Goal: Contribute content

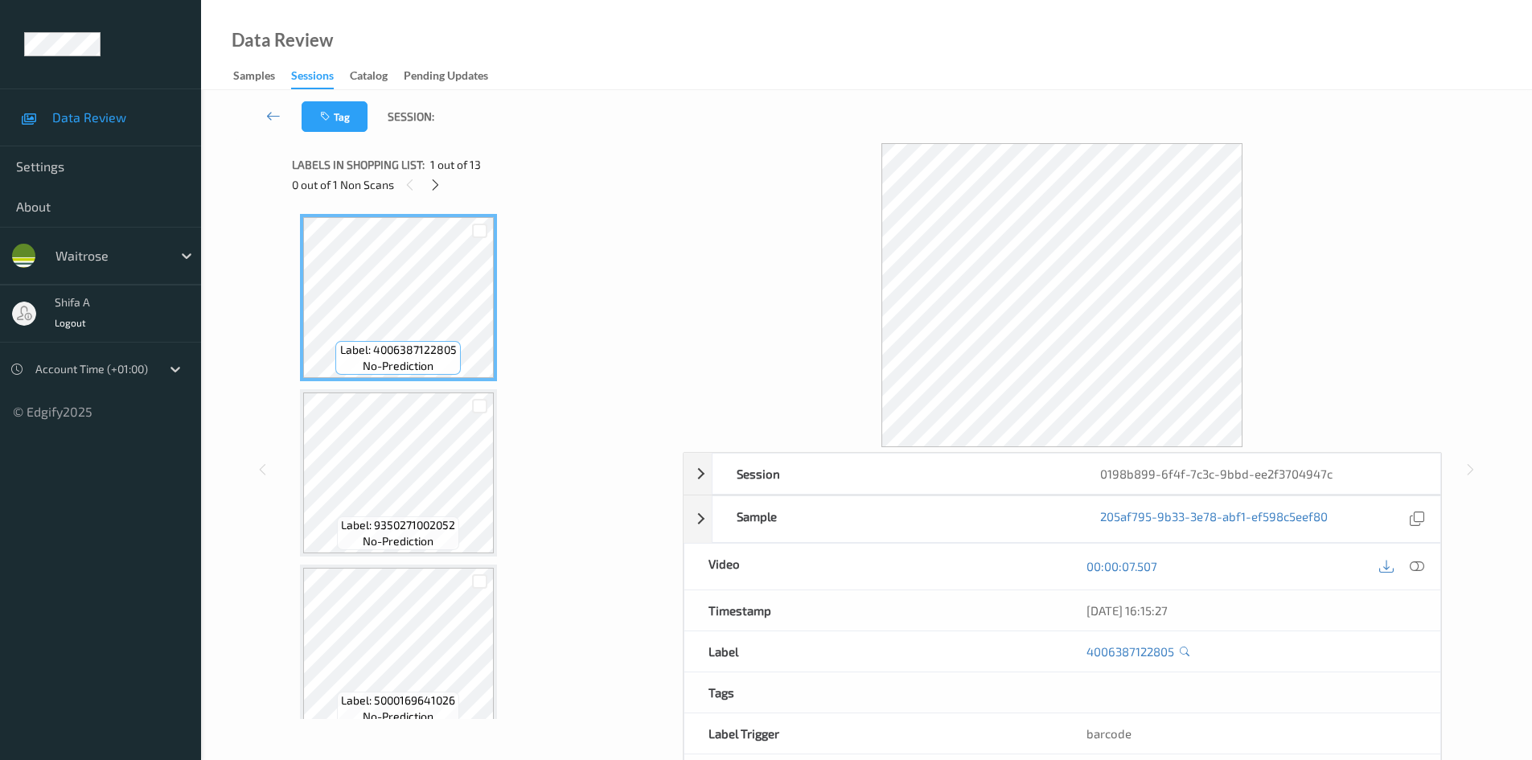
click at [1417, 560] on icon at bounding box center [1417, 566] width 14 height 14
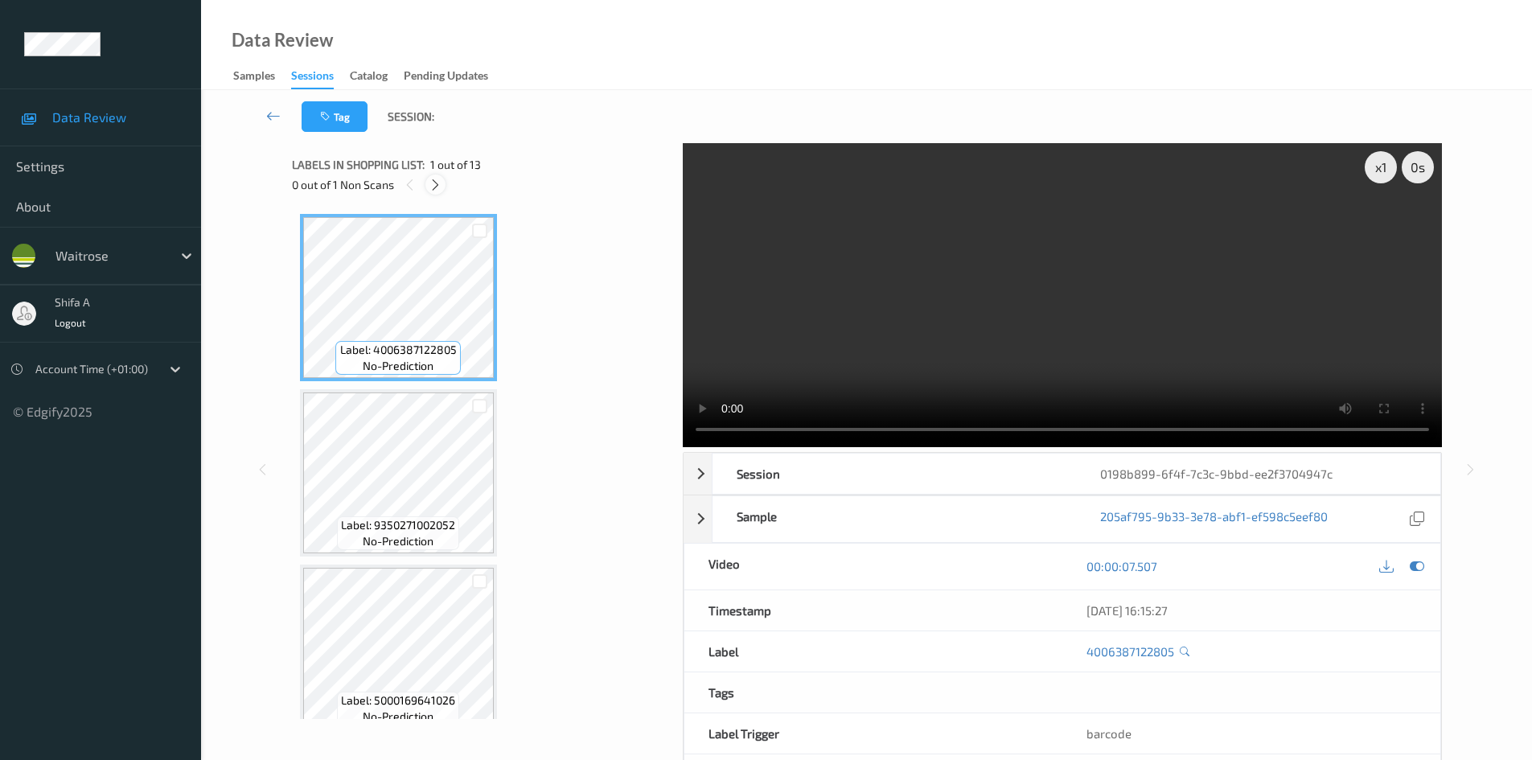
click at [433, 190] on icon at bounding box center [436, 185] width 14 height 14
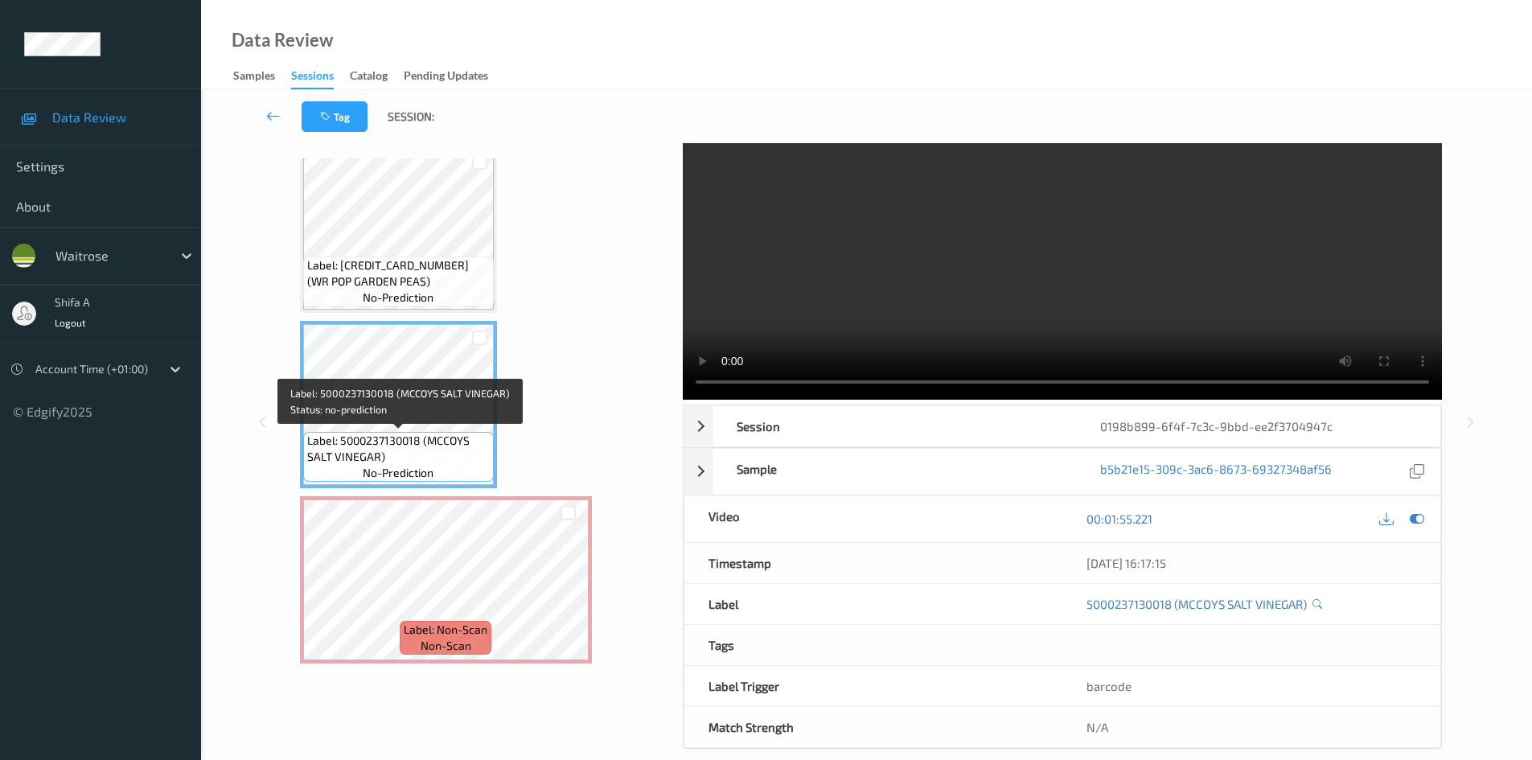
scroll to position [69, 0]
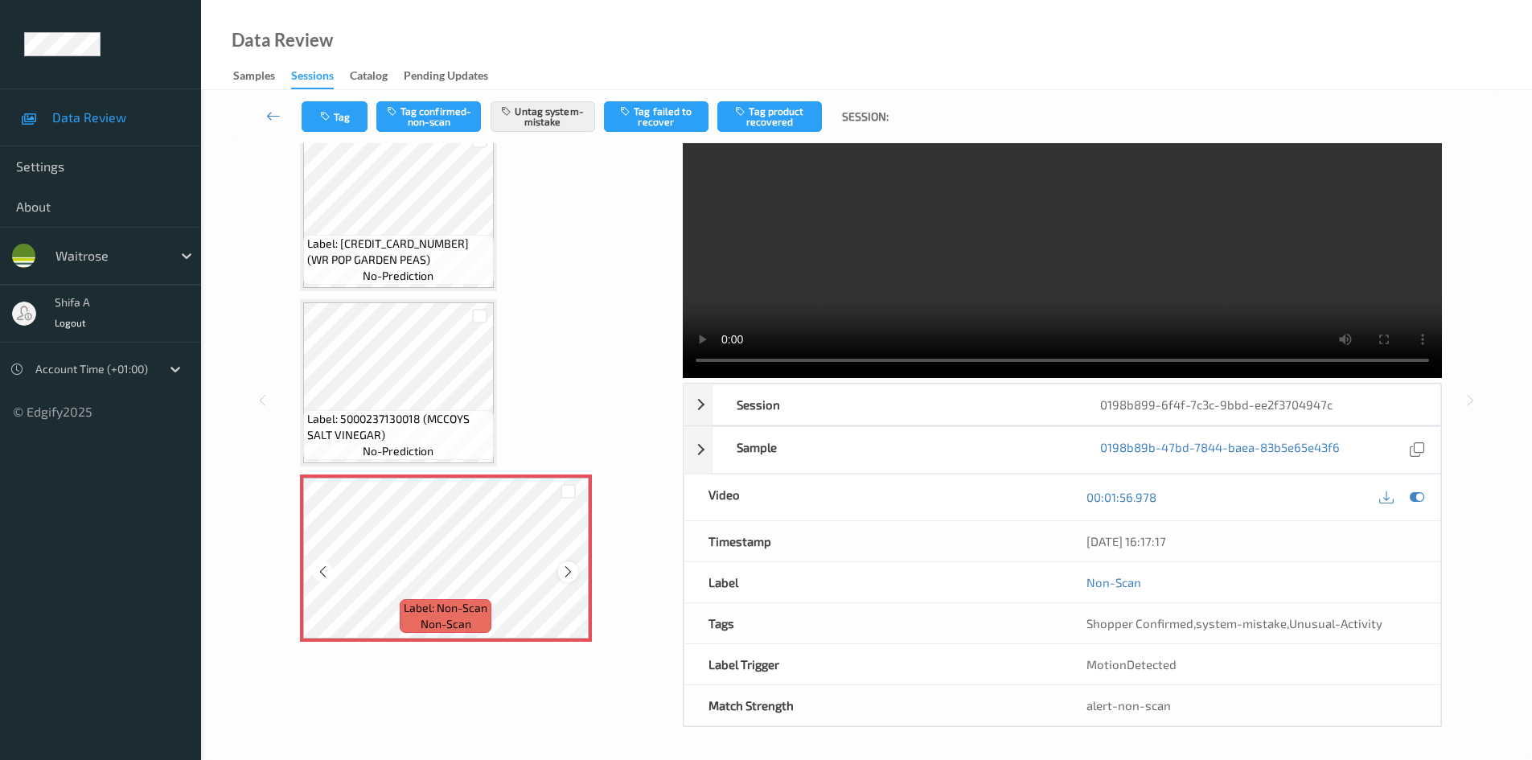
click at [573, 571] on icon at bounding box center [568, 572] width 14 height 14
click at [317, 125] on button "Tag" at bounding box center [335, 116] width 66 height 31
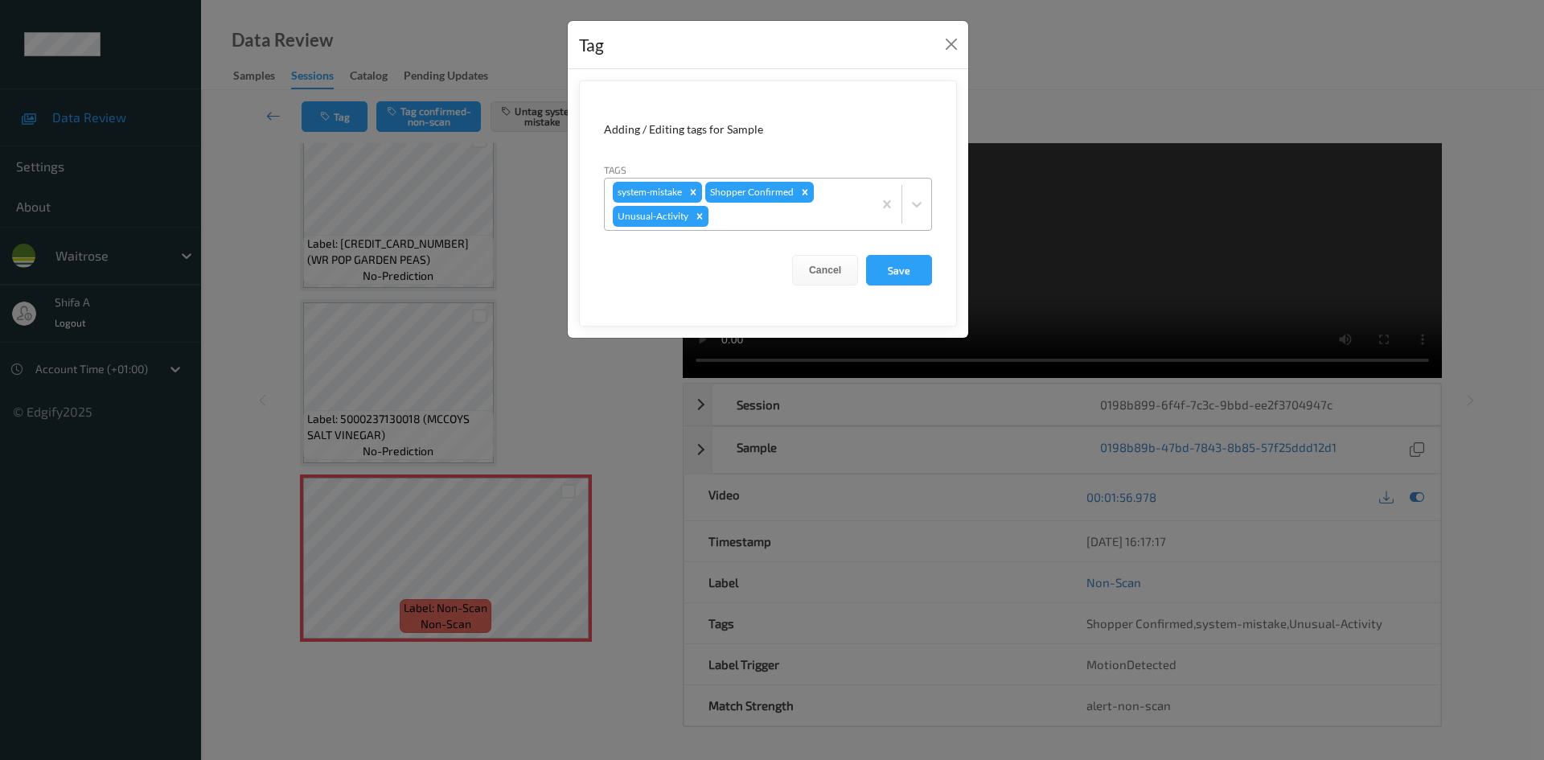
click at [697, 219] on icon "Remove Unusual-Activity" at bounding box center [700, 216] width 6 height 6
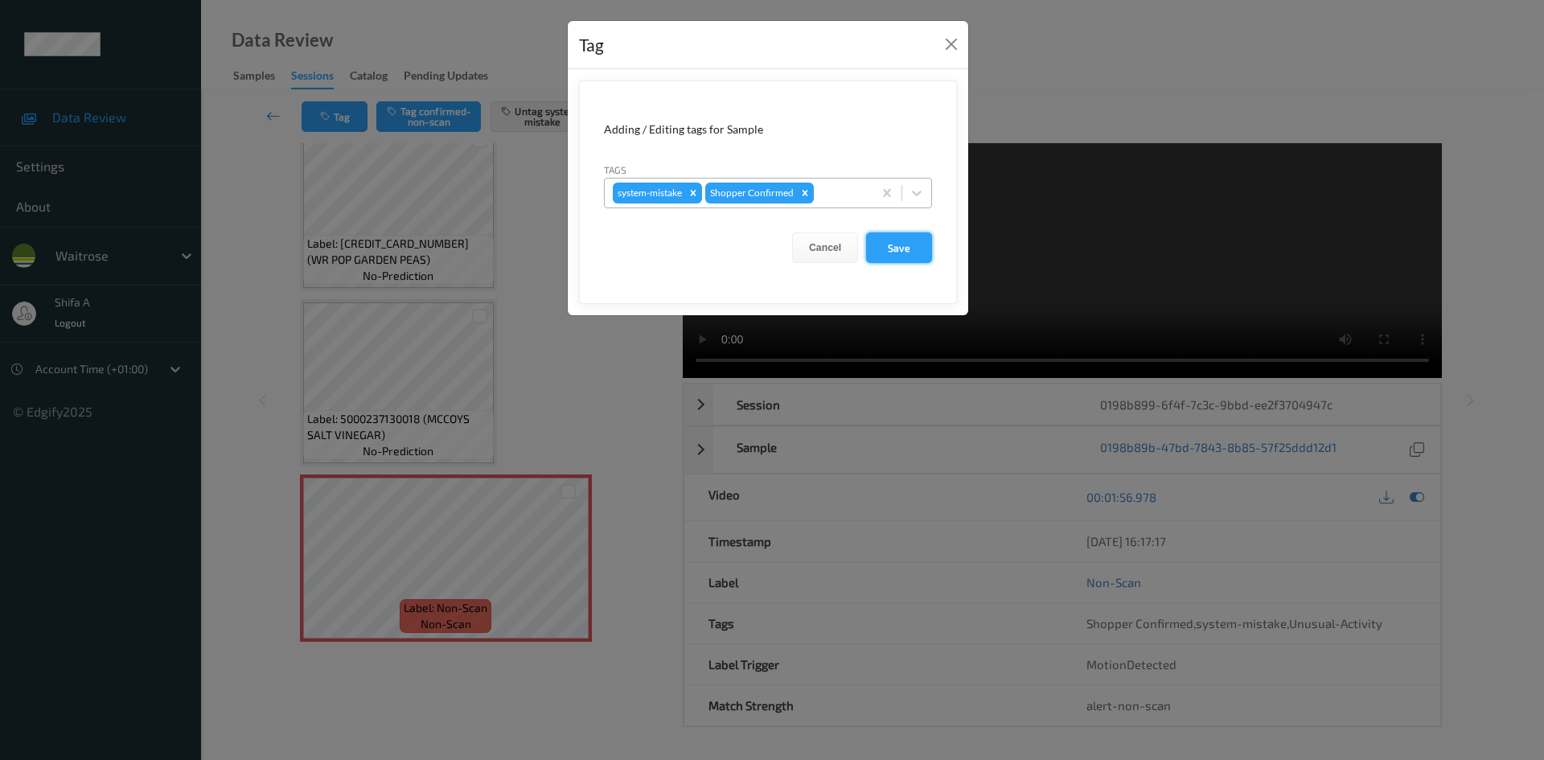
click at [913, 258] on button "Save" at bounding box center [899, 247] width 66 height 31
